Goal: Navigation & Orientation: Go to known website

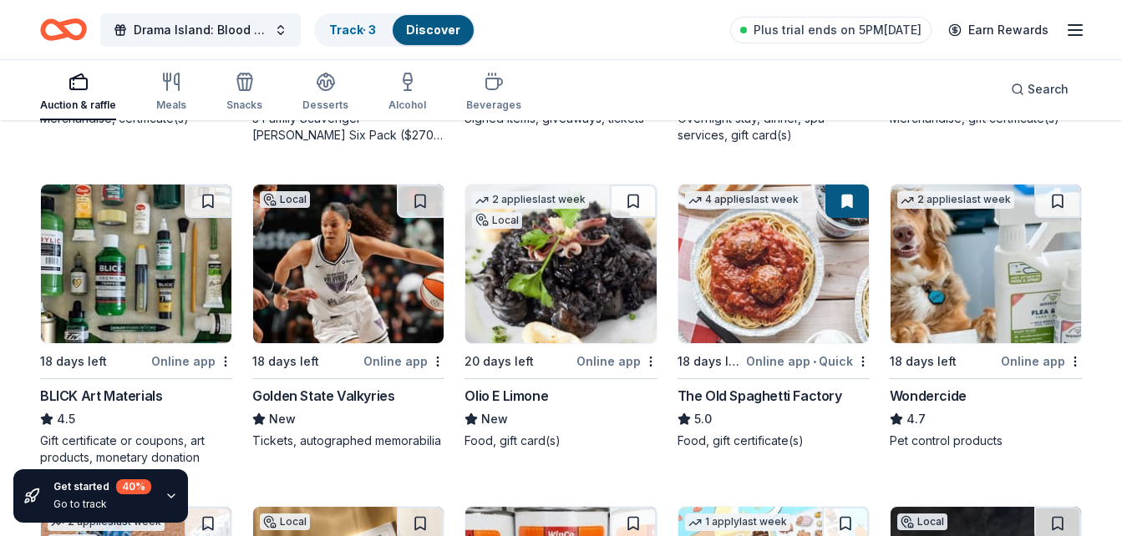
scroll to position [752, 0]
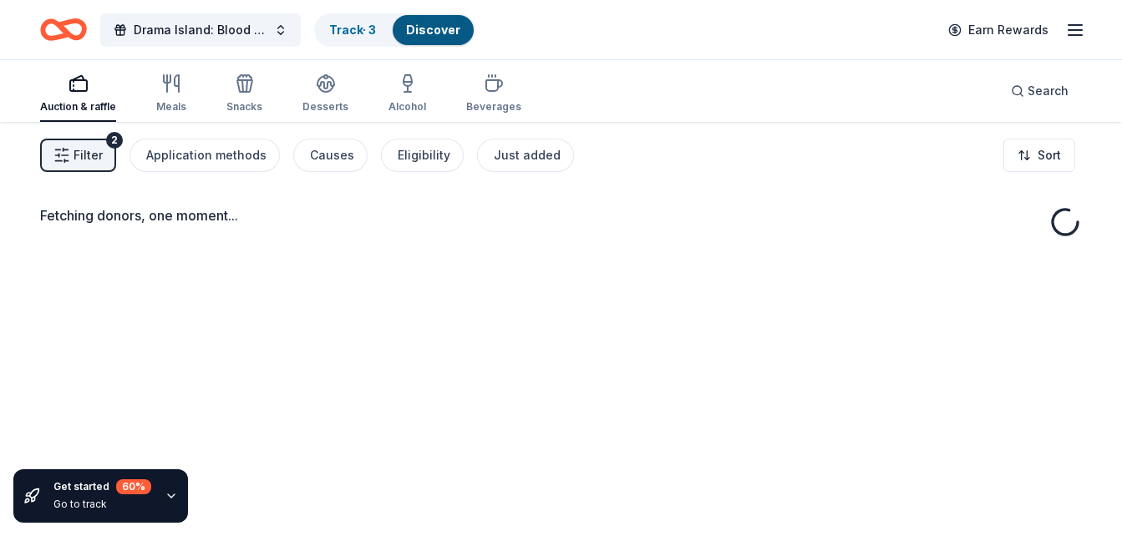
scroll to position [122, 0]
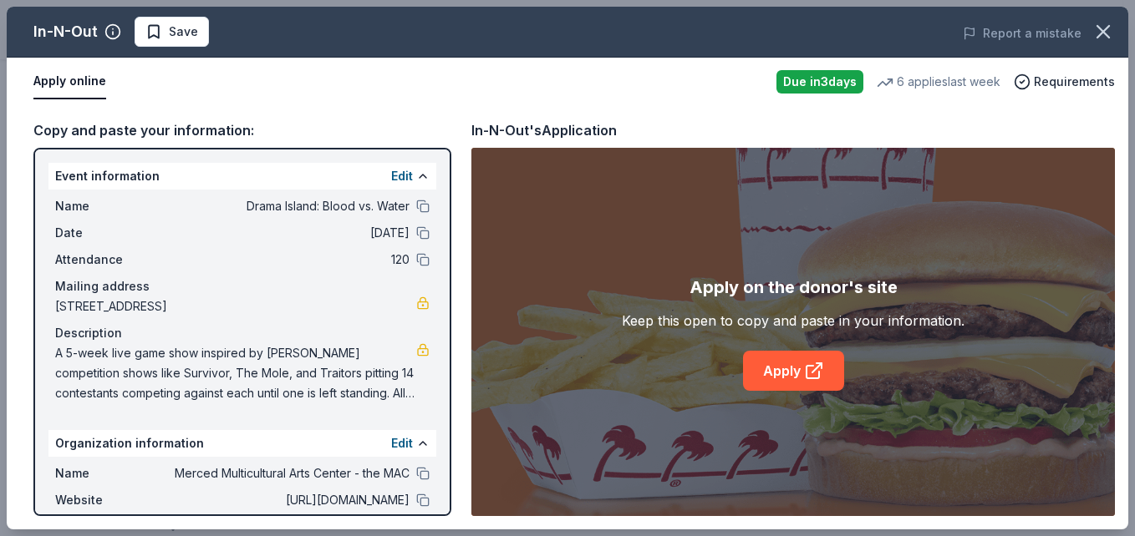
scroll to position [130, 0]
